Goal: Feedback & Contribution: Submit feedback/report problem

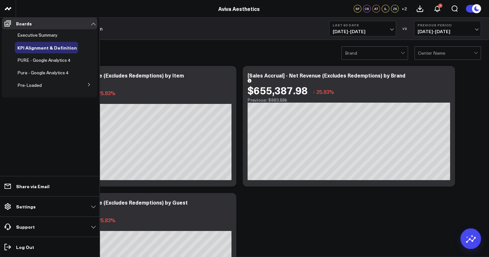
click at [40, 62] on span "PURE - Google Analytics 4" at bounding box center [43, 60] width 53 height 6
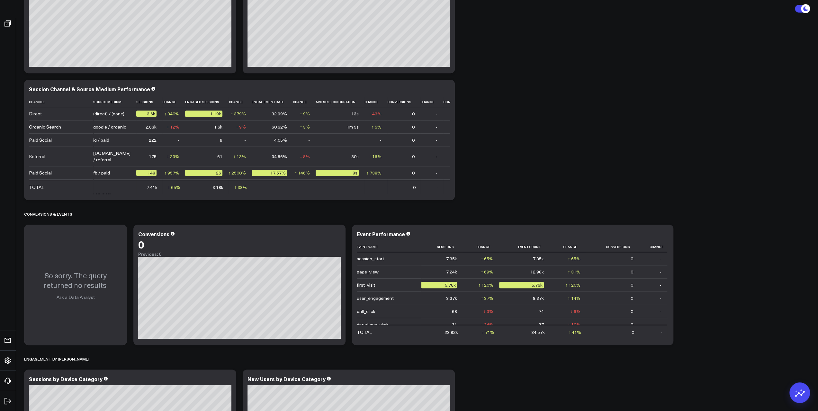
scroll to position [5, 0]
click at [408, 234] on div "Event Performance" at bounding box center [513, 234] width 312 height 6
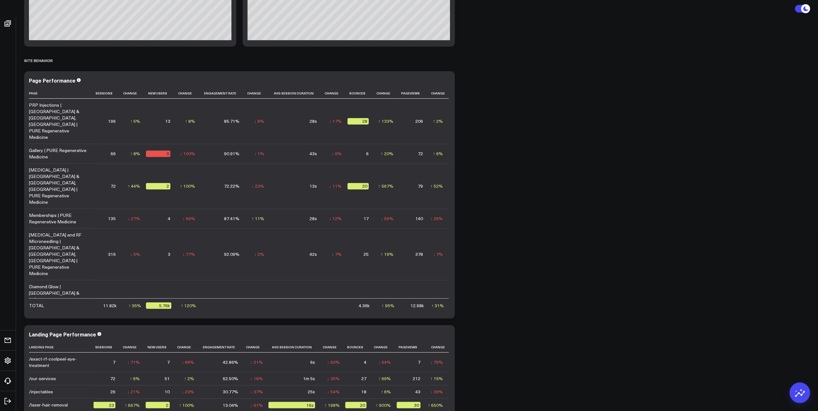
scroll to position [815, 0]
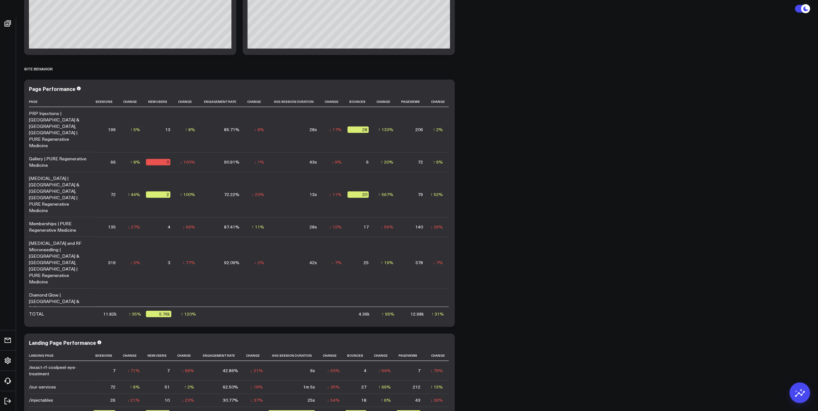
click at [156, 102] on th "New Users" at bounding box center [161, 101] width 30 height 11
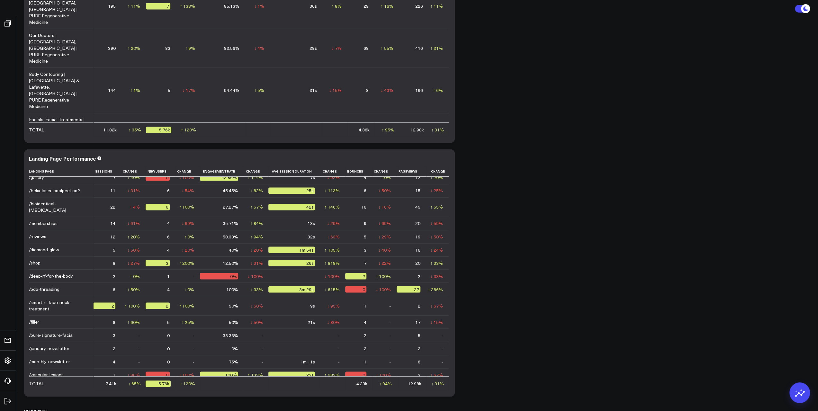
scroll to position [0, 0]
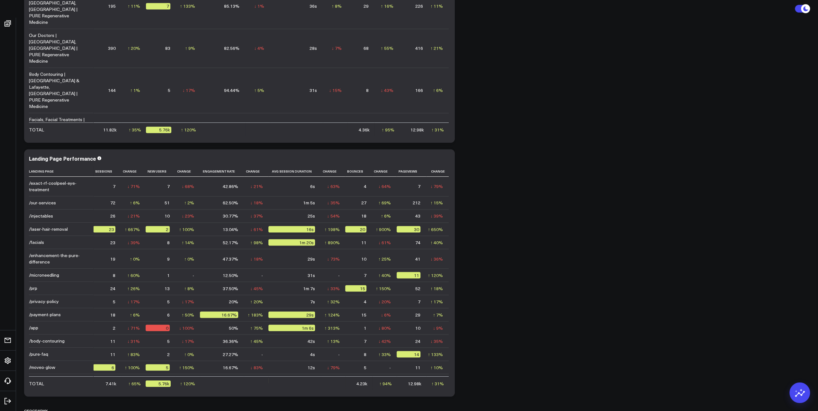
click at [110, 172] on th "Sessions" at bounding box center [107, 171] width 28 height 11
click at [113, 172] on icon at bounding box center [114, 171] width 5 height 4
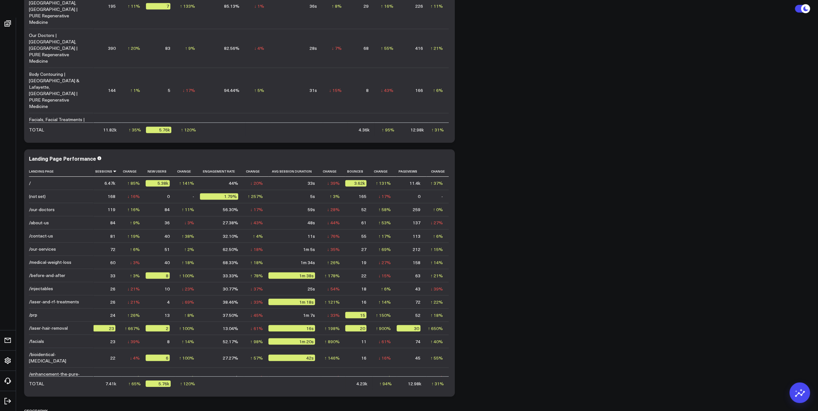
click at [32, 184] on td "/" at bounding box center [61, 183] width 64 height 13
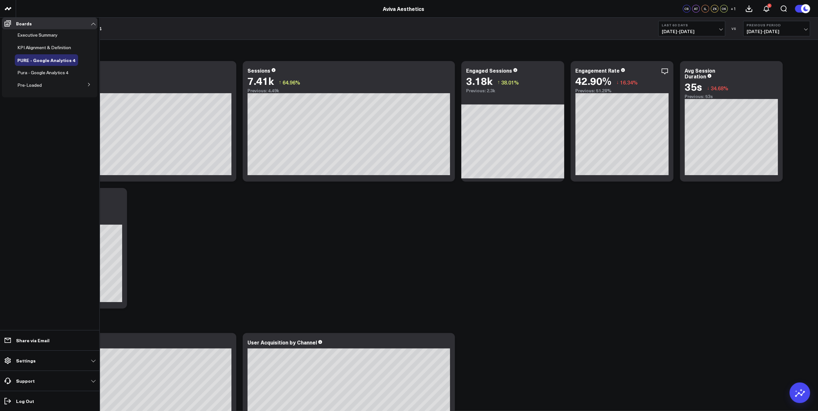
click at [39, 76] on span "Pura - Google Analytics 4" at bounding box center [42, 72] width 51 height 6
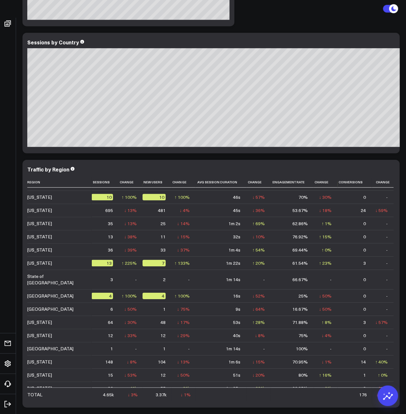
scroll to position [167, 0]
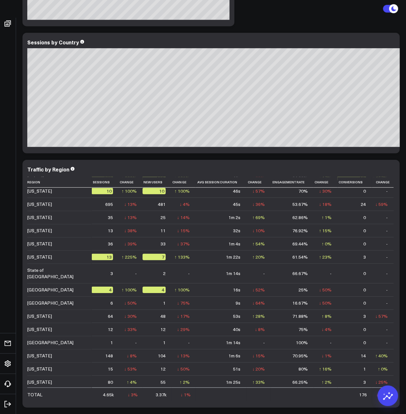
click at [60, 283] on td "Auckland" at bounding box center [59, 289] width 64 height 13
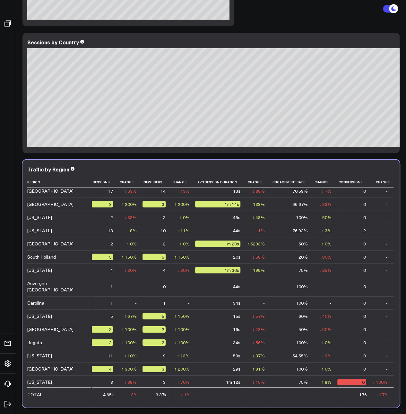
scroll to position [720, 0]
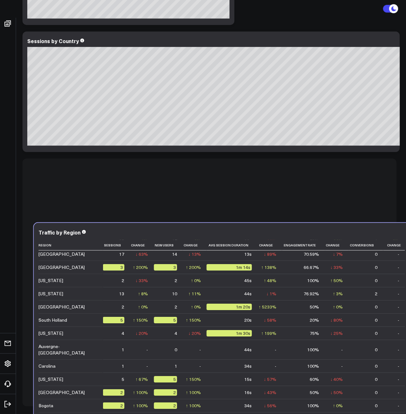
click at [70, 372] on td "Nebraska" at bounding box center [71, 378] width 64 height 13
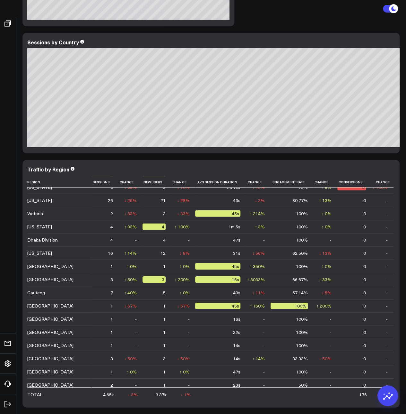
scroll to position [964, 0]
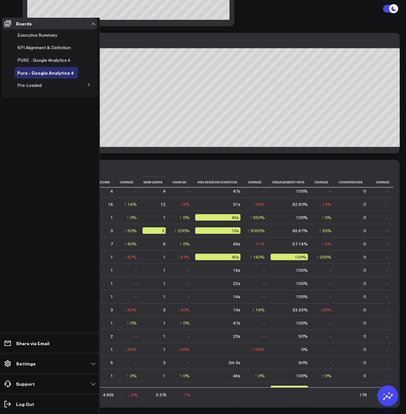
click at [28, 50] on span "KPI Alignment & Definition" at bounding box center [44, 47] width 54 height 6
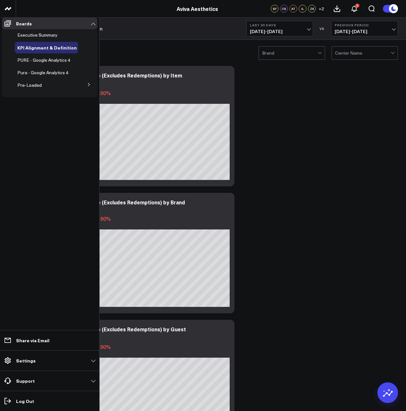
click at [29, 63] on span "PURE - Google Analytics 4" at bounding box center [43, 60] width 53 height 6
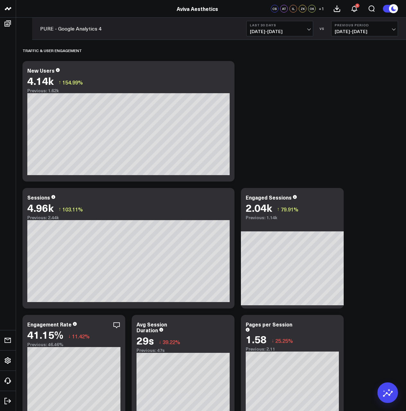
click at [305, 30] on span "[DATE] - [DATE]" at bounding box center [280, 31] width 60 height 5
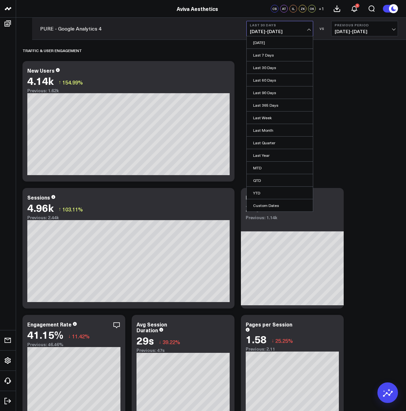
click at [280, 80] on link "Last 60 Days" at bounding box center [280, 80] width 66 height 12
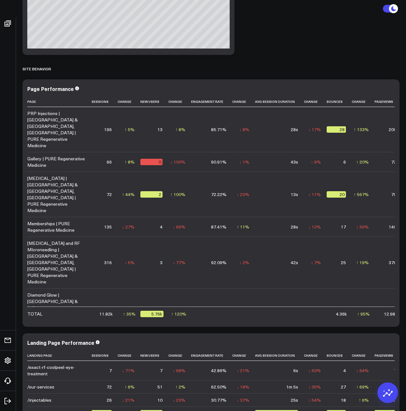
scroll to position [1482, 0]
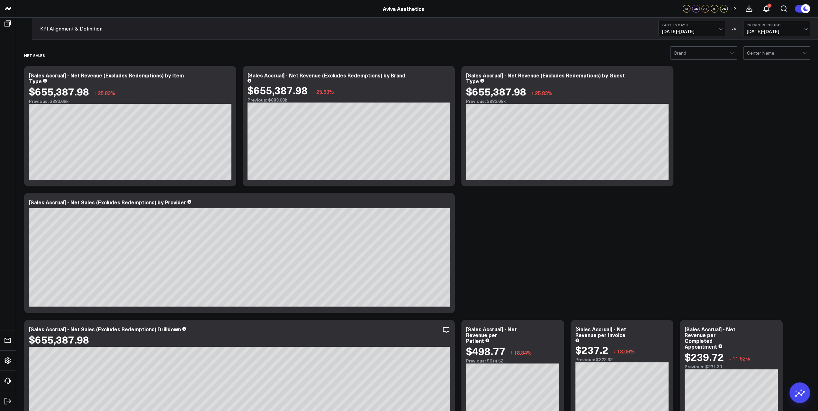
drag, startPoint x: 518, startPoint y: 246, endPoint x: 516, endPoint y: 234, distance: 13.0
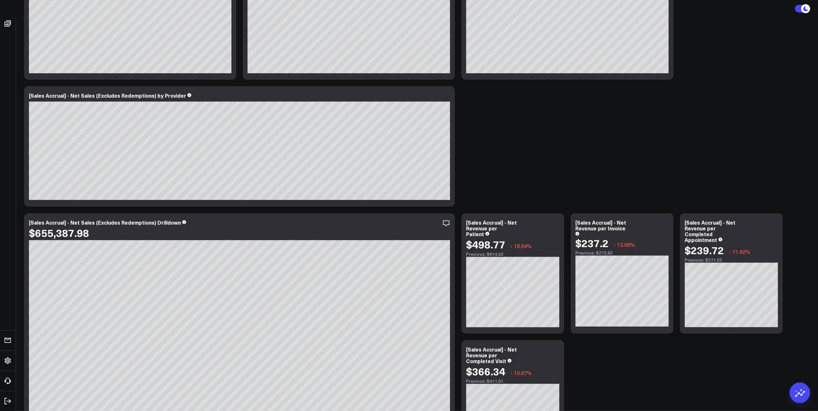
scroll to position [64, 0]
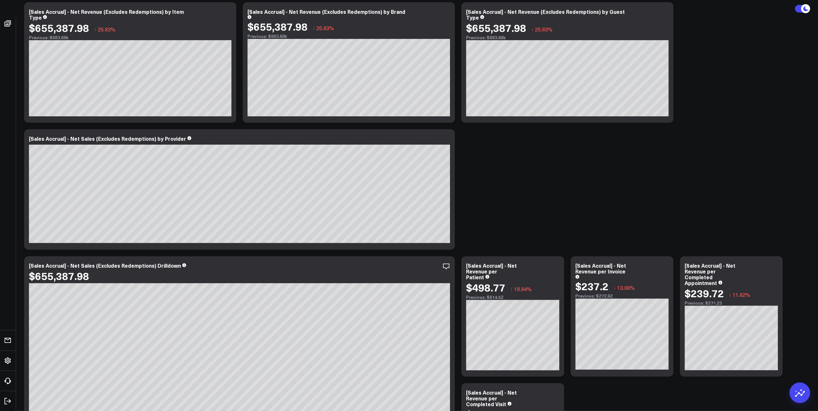
click at [0, 0] on icon at bounding box center [0, 0] width 0 height 0
click at [0, 0] on button "Comment" at bounding box center [0, 0] width 0 height 0
type textarea "@"
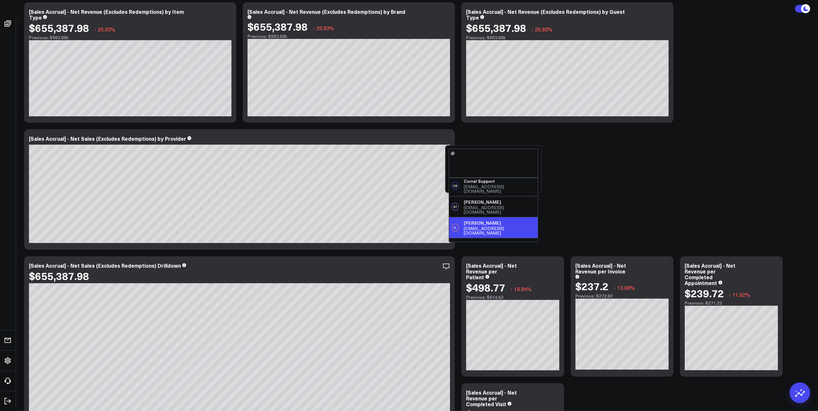
scroll to position [34, 0]
click at [406, 163] on textarea "@" at bounding box center [493, 163] width 89 height 29
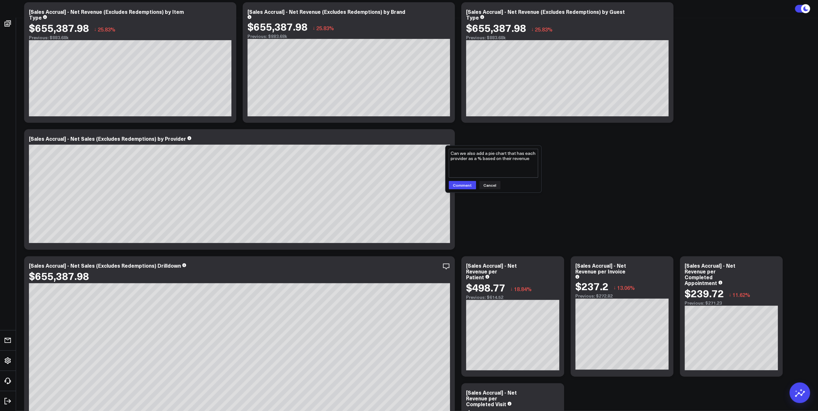
drag, startPoint x: 533, startPoint y: 157, endPoint x: 449, endPoint y: 159, distance: 84.2
click at [406, 159] on textarea "Can we also add a pie chart that has each provider as a % based on their revenue" at bounding box center [493, 163] width 89 height 29
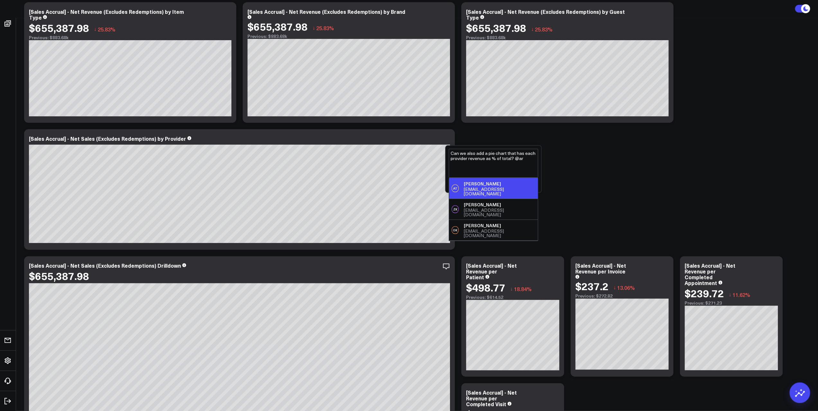
click at [406, 188] on div "akriklivy@gmail.com" at bounding box center [499, 191] width 72 height 9
type textarea "Can we also add a pie chart that has each provider revenue as % of total? @"
click at [406, 183] on div "Corral Support" at bounding box center [499, 184] width 72 height 6
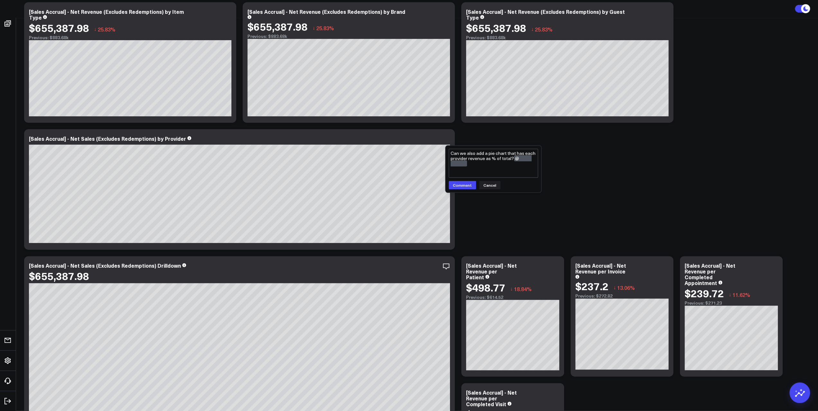
click at [406, 185] on button "Comment" at bounding box center [462, 185] width 27 height 8
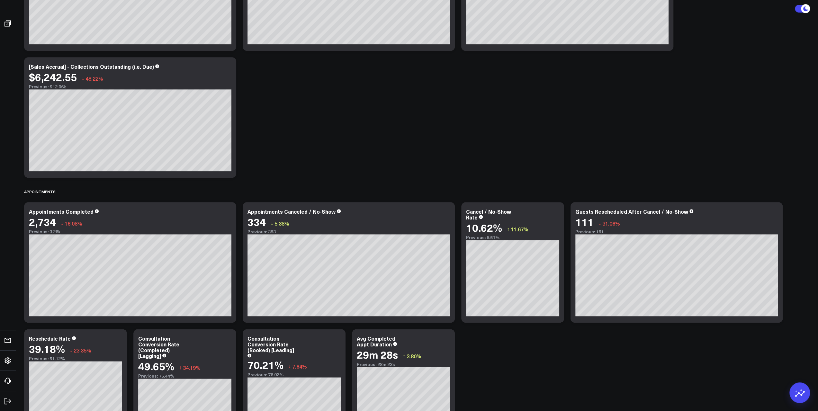
scroll to position [720, 0]
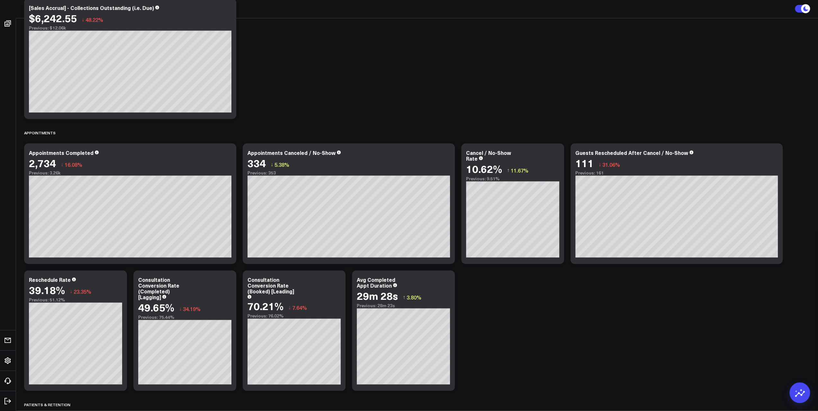
click at [0, 0] on icon at bounding box center [0, 0] width 0 height 0
click at [0, 0] on button "Ask support" at bounding box center [0, 0] width 0 height 0
click at [406, 299] on textarea at bounding box center [496, 294] width 89 height 29
type textarea "2"
drag, startPoint x: 494, startPoint y: 316, endPoint x: 485, endPoint y: 291, distance: 26.4
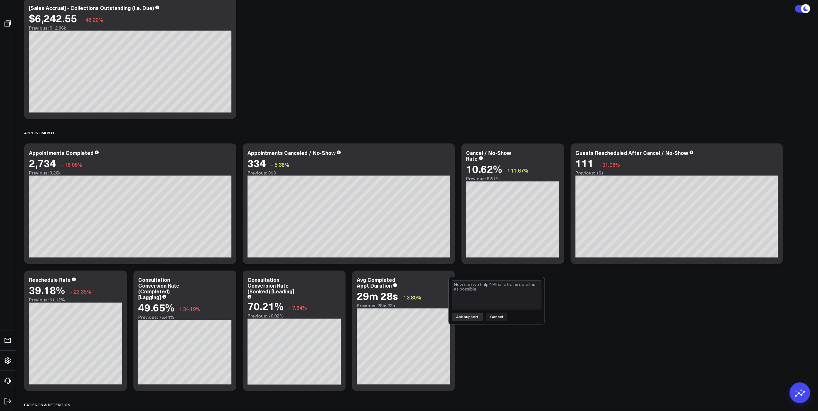
click at [406, 291] on form "Ask support Cancel" at bounding box center [496, 300] width 89 height 40
click at [406, 291] on textarea at bounding box center [496, 294] width 89 height 29
type textarea "Can we should this by service? so each bar is a diff service?"
click at [406, 315] on button "Ask support" at bounding box center [467, 316] width 31 height 8
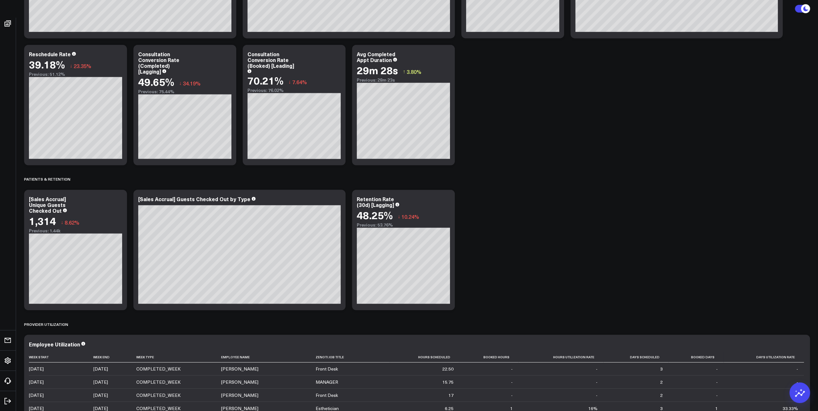
scroll to position [945, 0]
click at [0, 0] on icon at bounding box center [0, 0] width 0 height 0
click at [0, 0] on button "Ask support" at bounding box center [0, 0] width 0 height 0
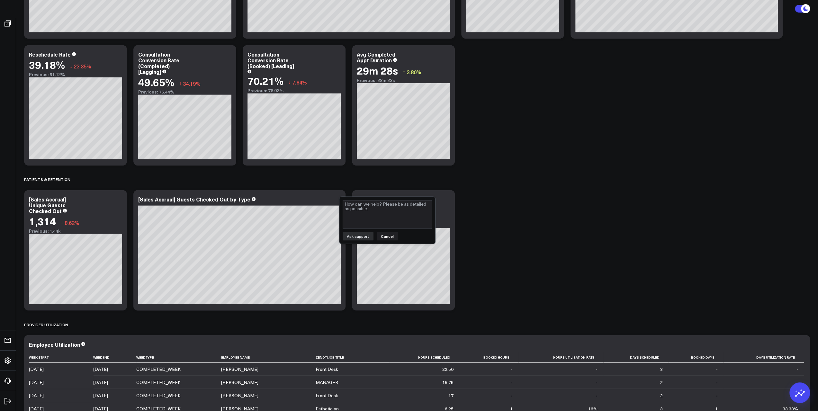
click at [386, 235] on button "Cancel" at bounding box center [387, 236] width 21 height 8
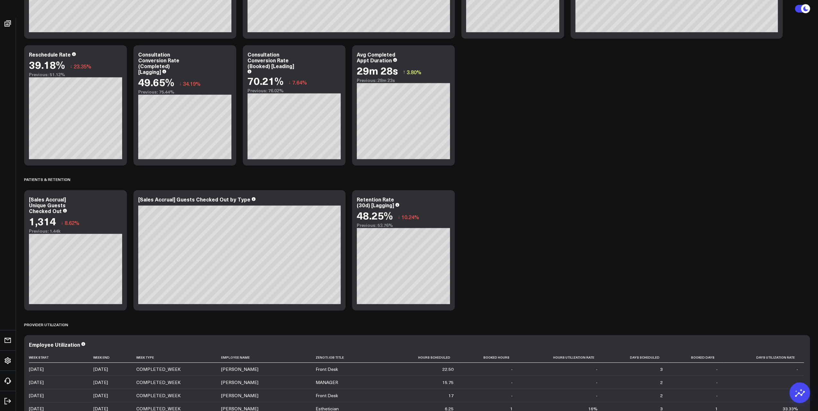
click at [0, 0] on icon at bounding box center [0, 0] width 0 height 0
click at [387, 201] on div "Retention Rate (30d) [Lagging]" at bounding box center [375, 202] width 37 height 13
click at [395, 207] on icon at bounding box center [397, 205] width 4 height 4
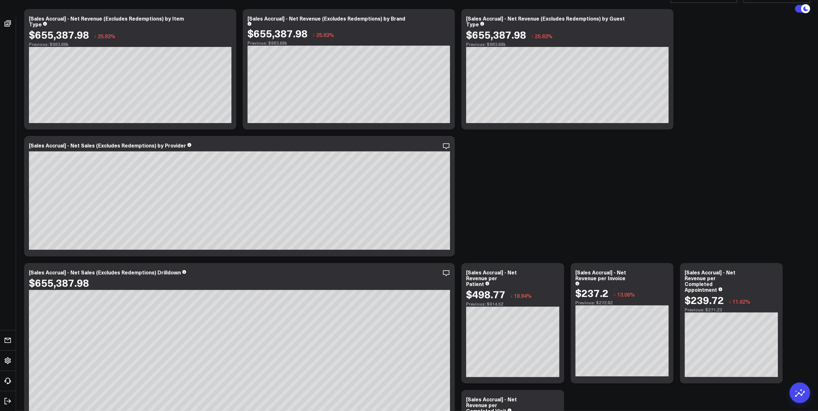
scroll to position [0, 0]
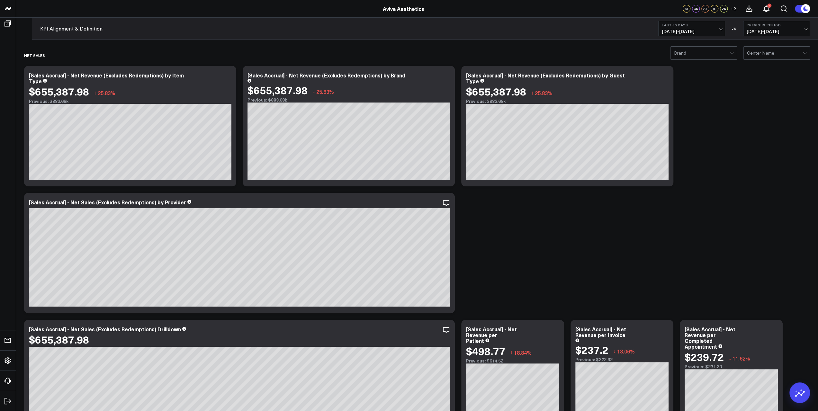
click at [406, 8] on icon at bounding box center [766, 9] width 8 height 8
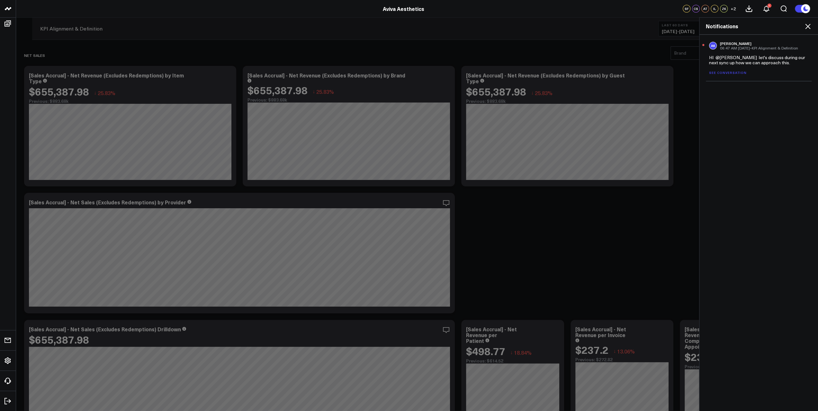
click at [406, 56] on div "HI @Isabel Lindsay let's discuss during our next sync up how we can approach th…" at bounding box center [758, 60] width 99 height 10
click at [406, 72] on link "See conversation" at bounding box center [728, 72] width 38 height 4
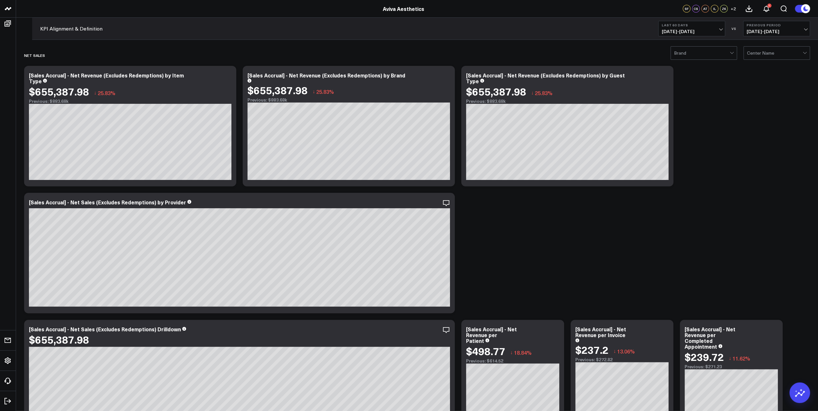
click at [406, 7] on use at bounding box center [765, 9] width 5 height 6
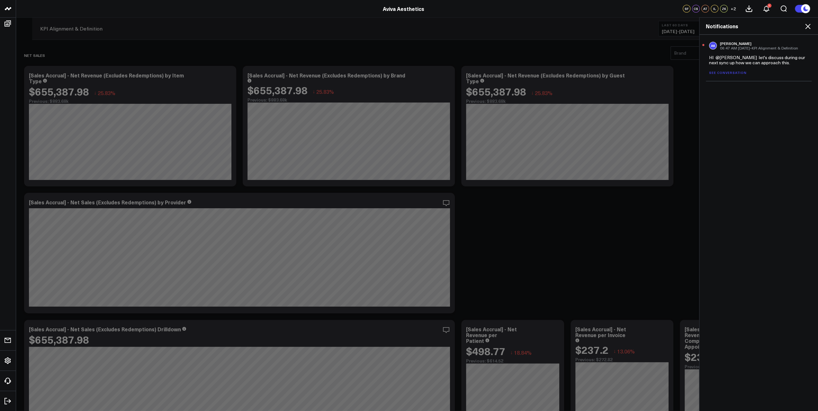
click at [406, 74] on link "See conversation" at bounding box center [728, 72] width 38 height 4
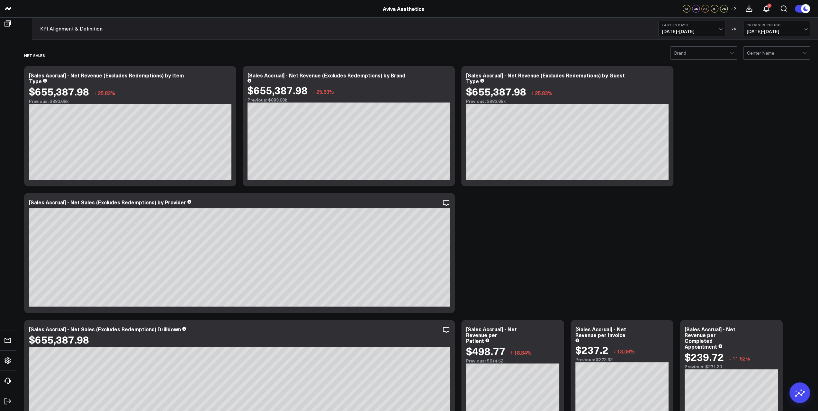
click at [406, 6] on use at bounding box center [765, 9] width 5 height 6
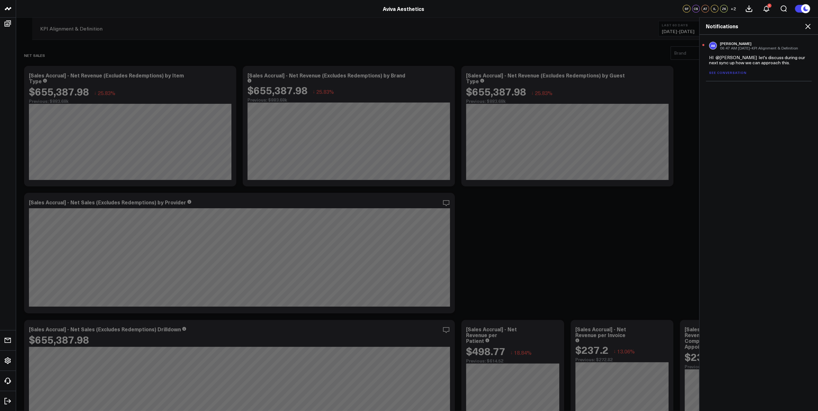
click at [406, 73] on link "See conversation" at bounding box center [728, 72] width 38 height 4
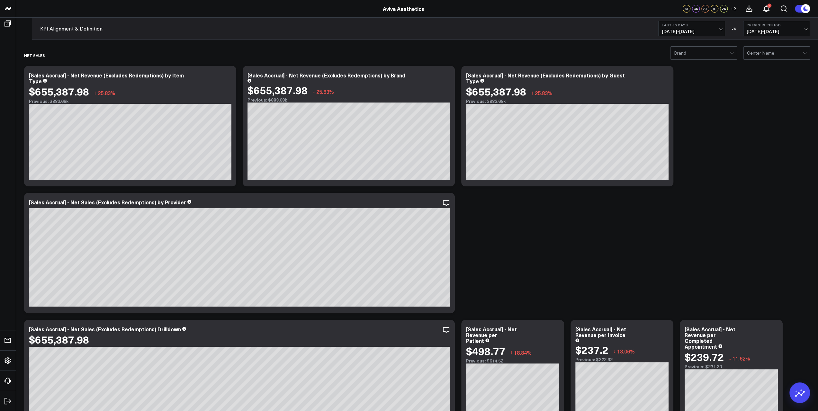
click at [0, 0] on icon at bounding box center [0, 0] width 0 height 0
click at [0, 0] on button "Comment" at bounding box center [0, 0] width 0 height 0
click at [0, 0] on icon at bounding box center [0, 0] width 0 height 0
click at [0, 0] on button "Comment" at bounding box center [0, 0] width 0 height 0
click at [0, 0] on icon at bounding box center [0, 0] width 0 height 0
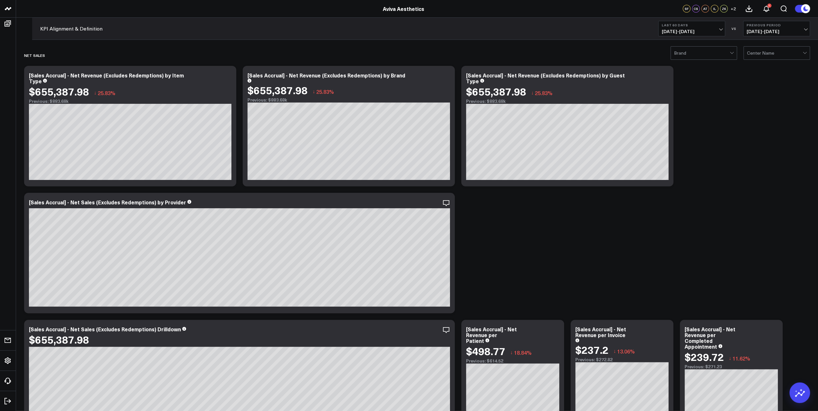
click at [0, 0] on button "Comment" at bounding box center [0, 0] width 0 height 0
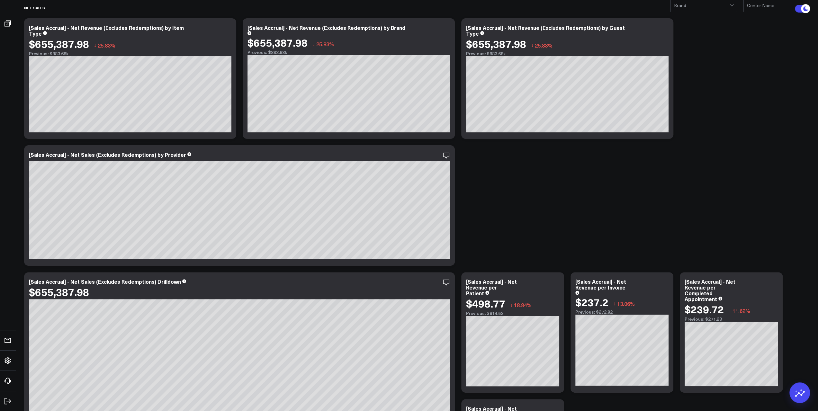
click at [0, 0] on icon at bounding box center [0, 0] width 0 height 0
click at [0, 0] on button "Comment" at bounding box center [0, 0] width 0 height 0
drag, startPoint x: 469, startPoint y: 192, endPoint x: 448, endPoint y: 181, distance: 24.3
click at [406, 181] on div "IL Isabel Lindsay 12:35 PM Today Can we also add a pie chart that has each prov…" at bounding box center [493, 180] width 96 height 36
copy div "Can we also add a pie chart that has each provider revenue as % of total? @Corr…"
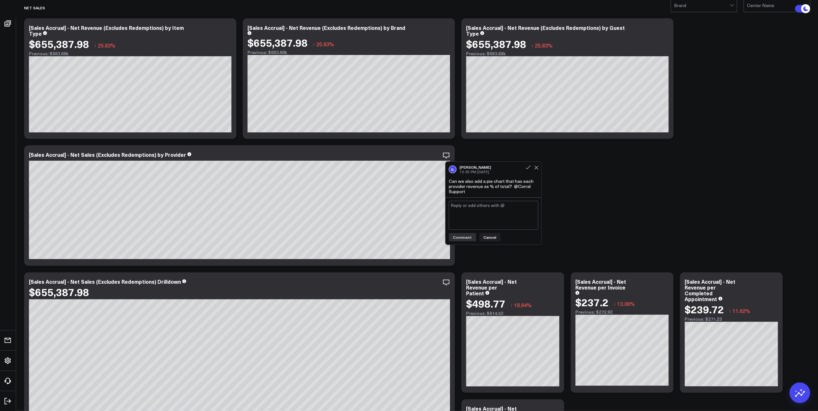
click at [406, 234] on button "Cancel" at bounding box center [489, 237] width 21 height 8
click at [0, 0] on icon at bounding box center [0, 0] width 0 height 0
click at [0, 0] on button "Ask support" at bounding box center [0, 0] width 0 height 0
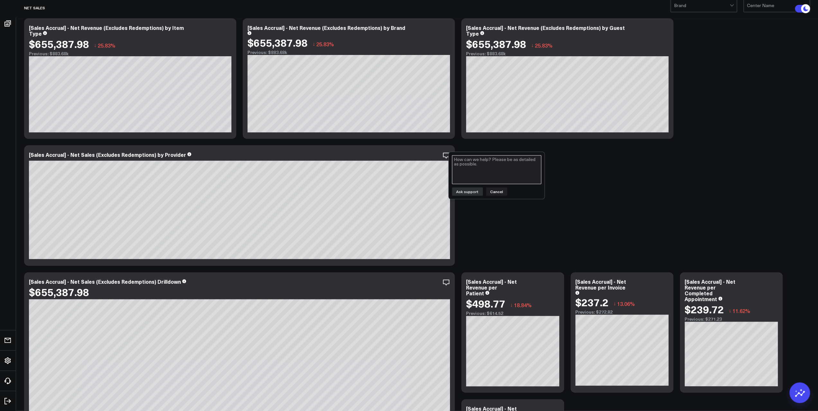
click at [406, 171] on textarea at bounding box center [496, 169] width 89 height 29
paste textarea "Can we also add a pie chart that has each provider revenue as % of total? @Corr…"
type textarea "Can we also add a pie chart that has each provider revenue as % of total?"
click at [406, 191] on button "Ask support" at bounding box center [467, 191] width 31 height 8
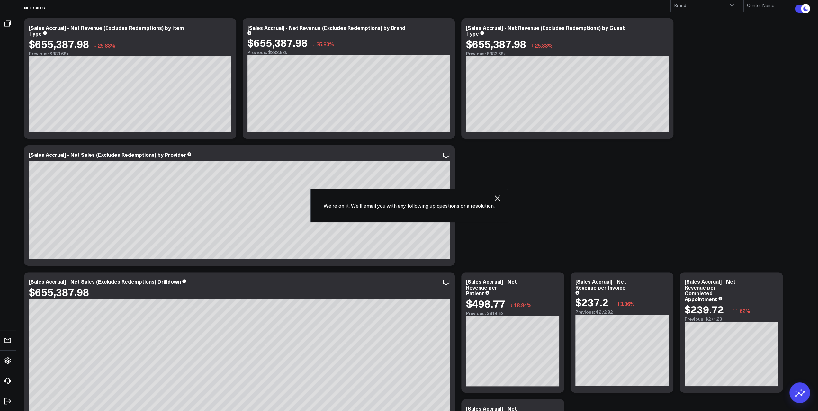
click at [406, 196] on icon "button" at bounding box center [497, 198] width 8 height 8
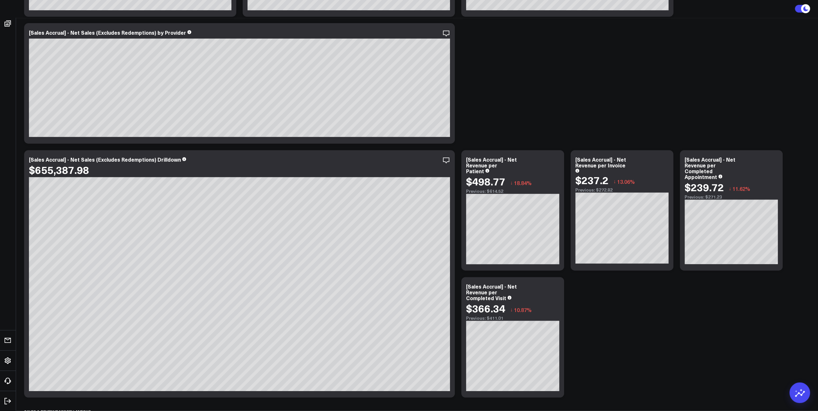
scroll to position [171, 0]
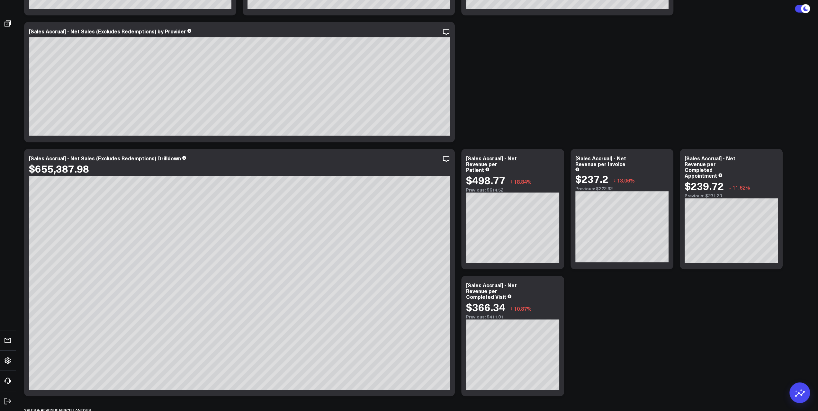
click at [0, 0] on icon at bounding box center [0, 0] width 0 height 0
click at [0, 0] on button "Comment" at bounding box center [0, 0] width 0 height 0
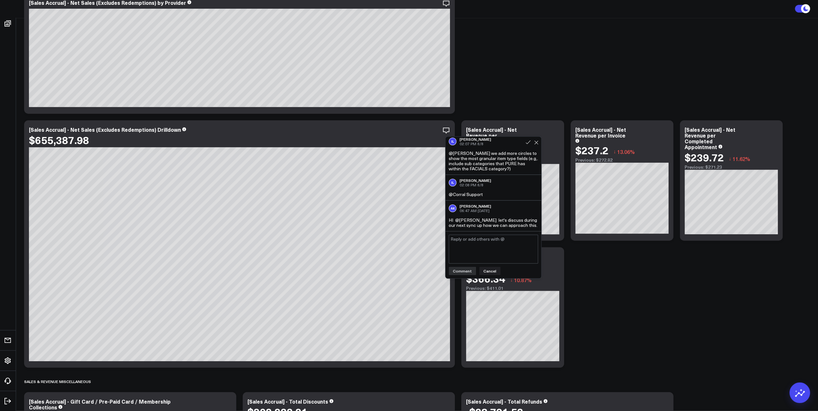
scroll to position [0, 0]
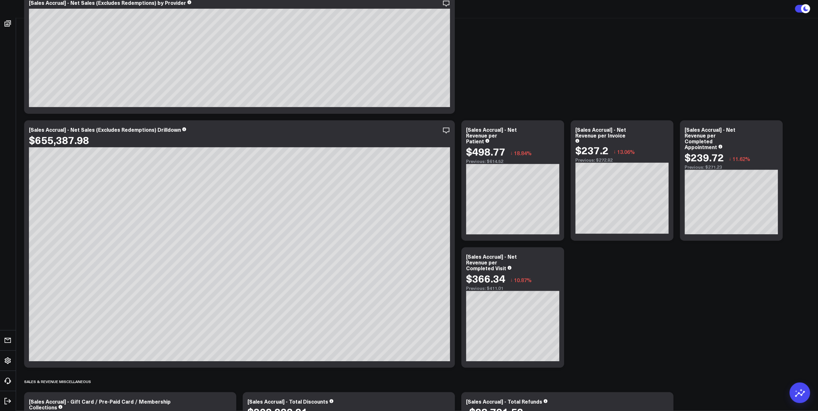
click at [0, 0] on icon at bounding box center [0, 0] width 0 height 0
click at [0, 0] on button "Comment" at bounding box center [0, 0] width 0 height 0
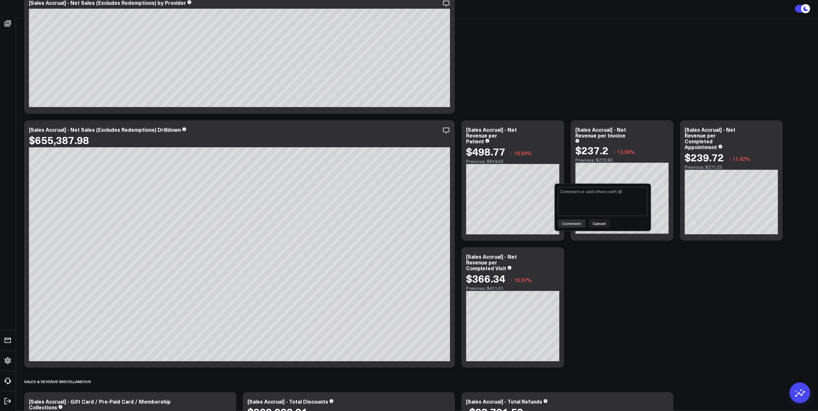
click at [406, 223] on button "Cancel" at bounding box center [598, 223] width 21 height 8
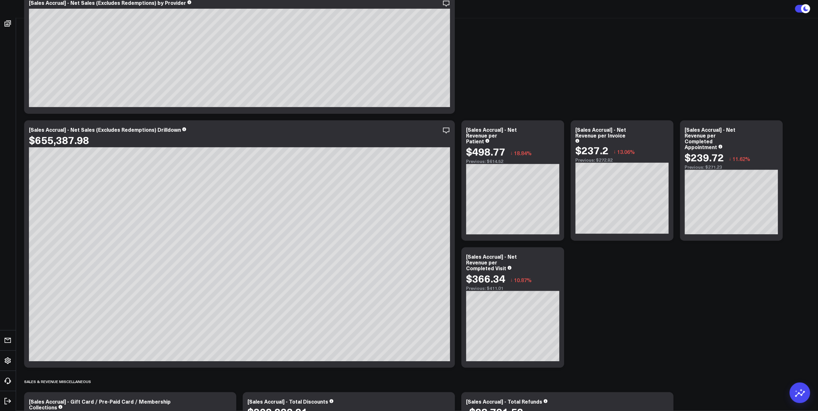
click at [0, 0] on icon at bounding box center [0, 0] width 0 height 0
click at [0, 0] on button "Comment" at bounding box center [0, 0] width 0 height 0
click at [0, 0] on icon at bounding box center [0, 0] width 0 height 0
click at [0, 0] on button "Comment" at bounding box center [0, 0] width 0 height 0
click at [0, 0] on icon at bounding box center [0, 0] width 0 height 0
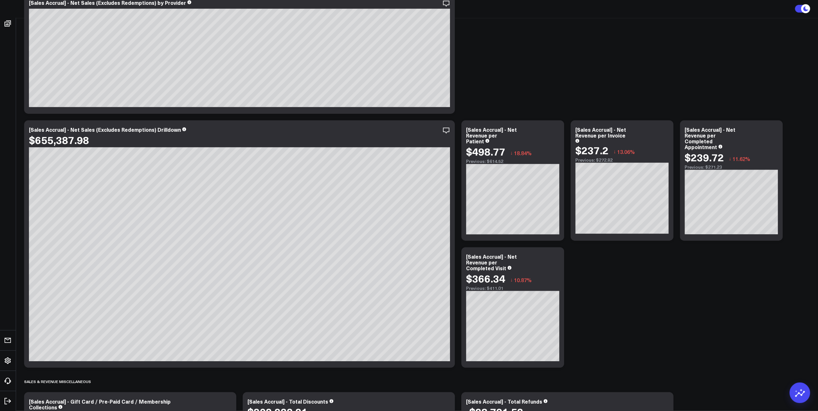
click at [0, 0] on button "Comment" at bounding box center [0, 0] width 0 height 0
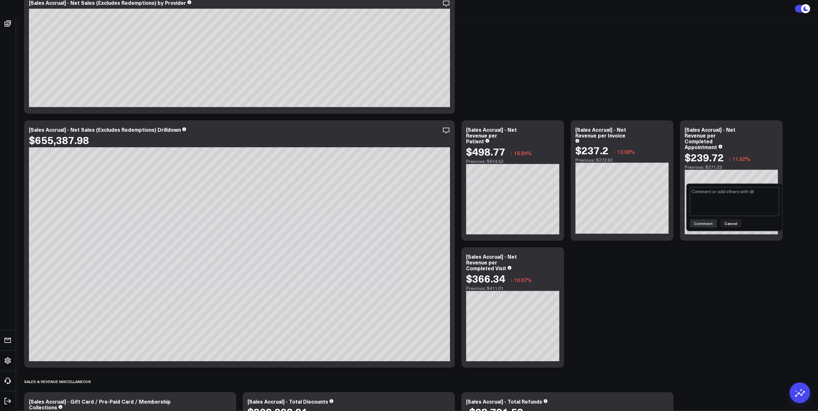
scroll to position [421, 0]
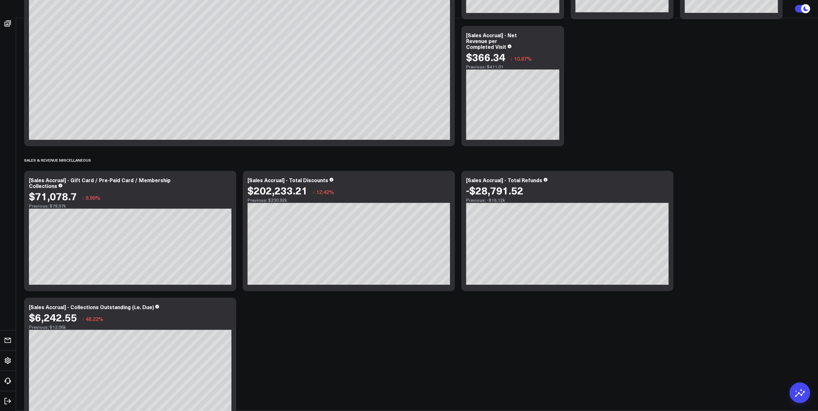
click at [0, 0] on icon at bounding box center [0, 0] width 0 height 0
click at [0, 0] on button "Comment" at bounding box center [0, 0] width 0 height 0
click at [0, 0] on icon at bounding box center [0, 0] width 0 height 0
click at [0, 0] on button "Comment" at bounding box center [0, 0] width 0 height 0
click at [0, 0] on icon at bounding box center [0, 0] width 0 height 0
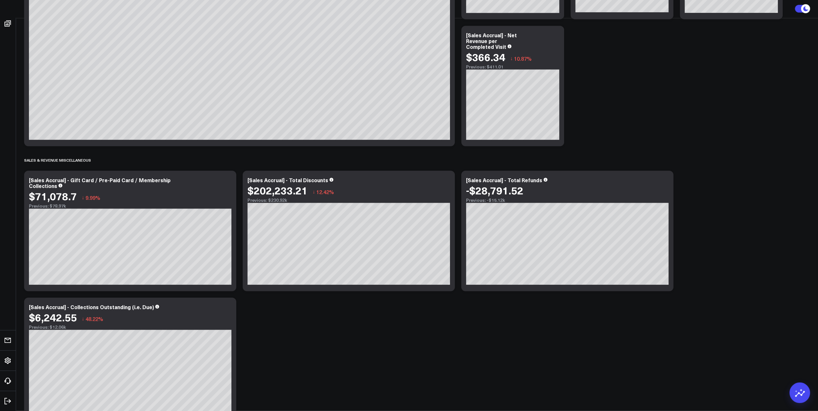
click at [0, 0] on button "Comment" at bounding box center [0, 0] width 0 height 0
click at [0, 0] on icon at bounding box center [0, 0] width 0 height 0
click at [0, 0] on button "Comment" at bounding box center [0, 0] width 0 height 0
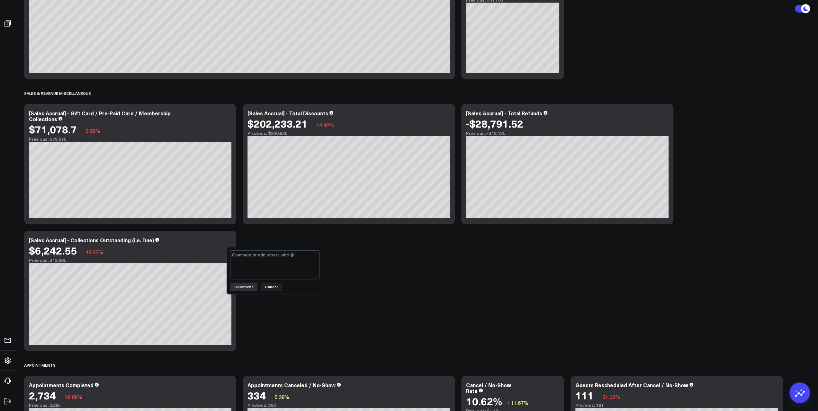
scroll to position [638, 0]
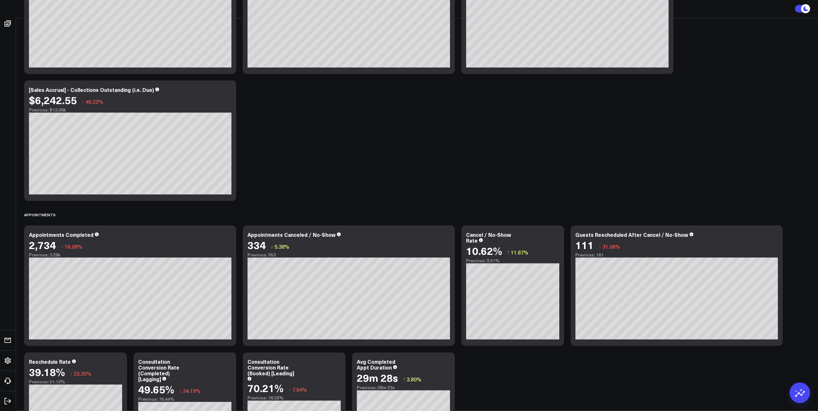
click at [0, 0] on icon at bounding box center [0, 0] width 0 height 0
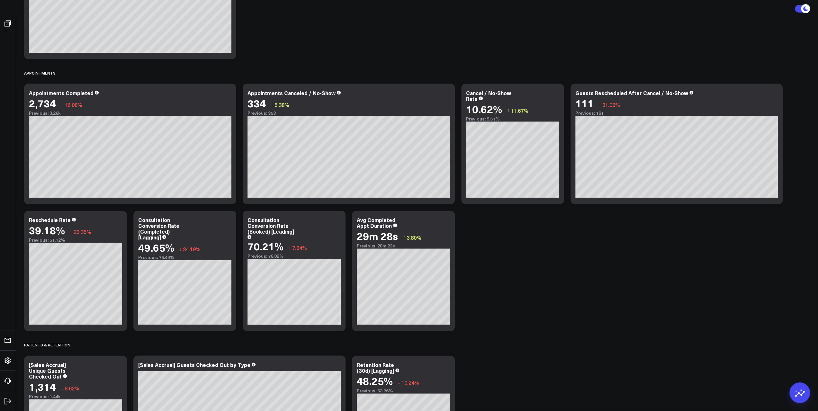
scroll to position [780, 0]
click at [0, 0] on button "Comment" at bounding box center [0, 0] width 0 height 0
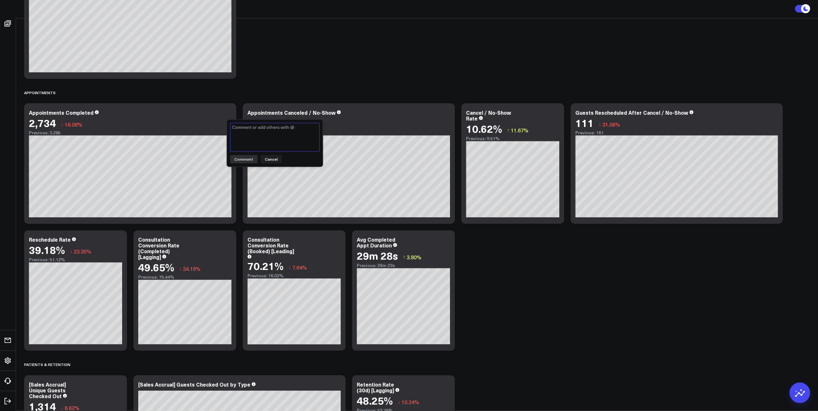
scroll to position [760, 0]
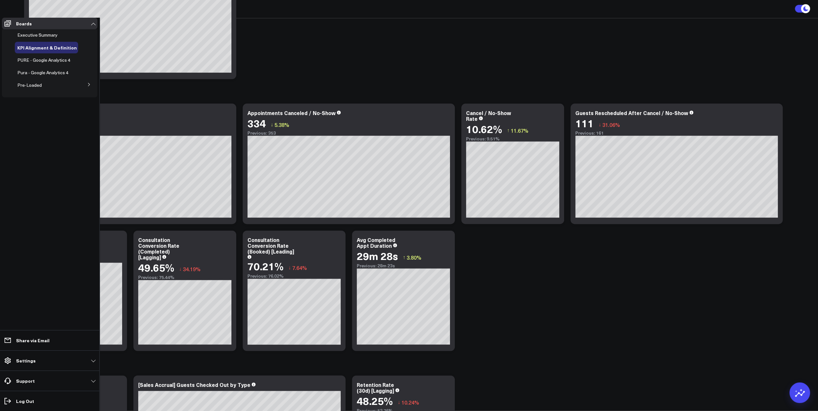
click at [43, 38] on span "Executive Summary" at bounding box center [37, 35] width 40 height 6
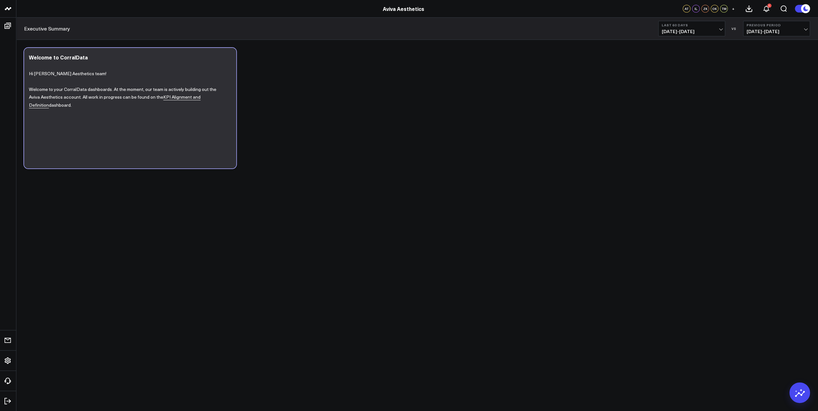
click at [184, 95] on link "KPI Alignment and Definition" at bounding box center [115, 101] width 172 height 14
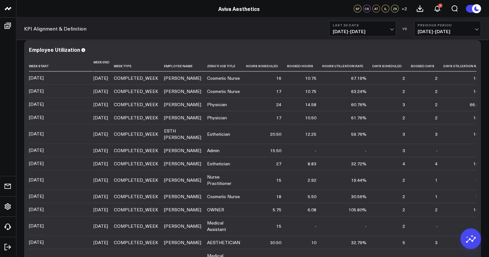
scroll to position [789, 0]
